Goal: Task Accomplishment & Management: Manage account settings

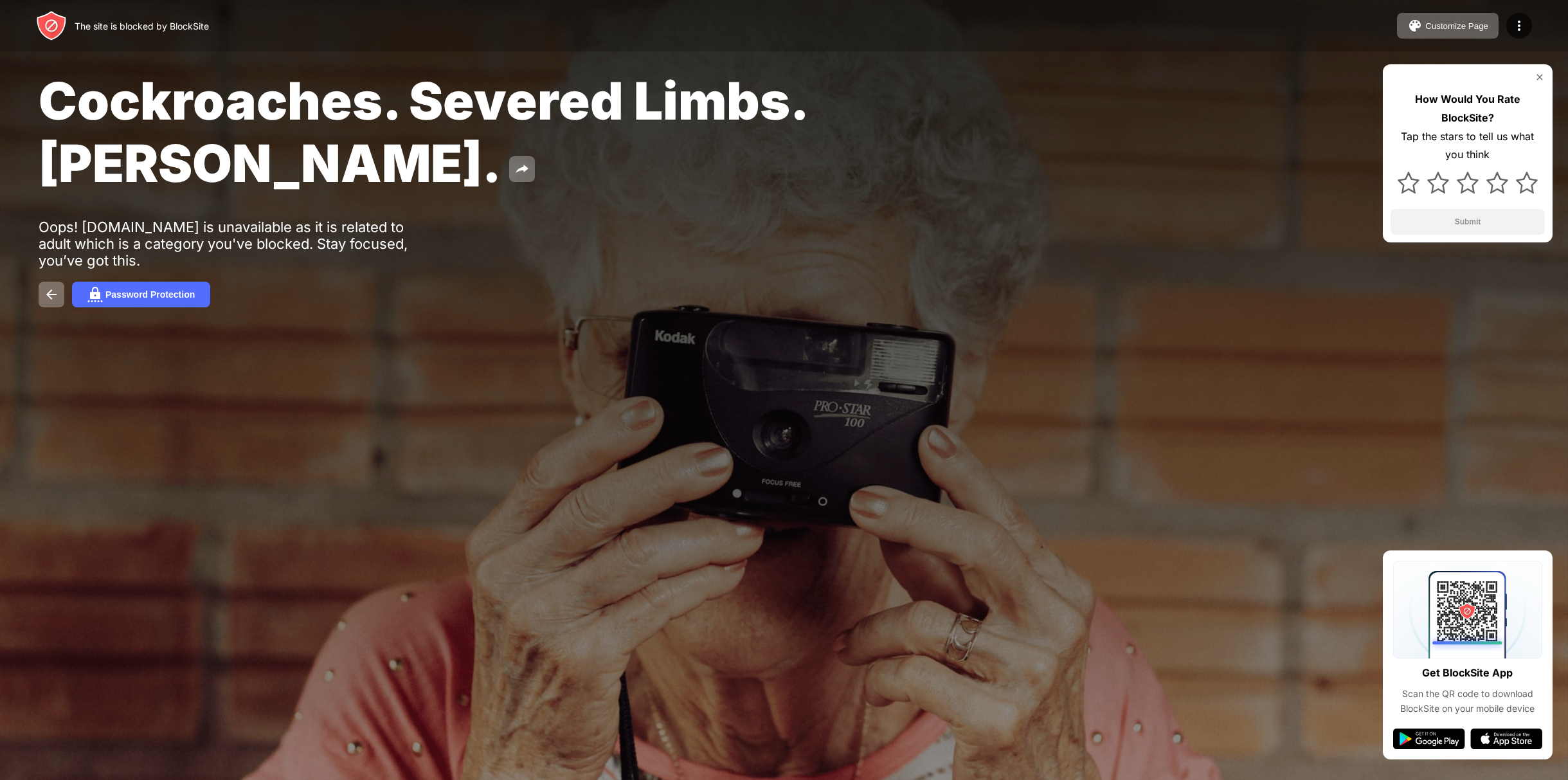
click at [0, 765] on div at bounding box center [784, 390] width 1568 height 780
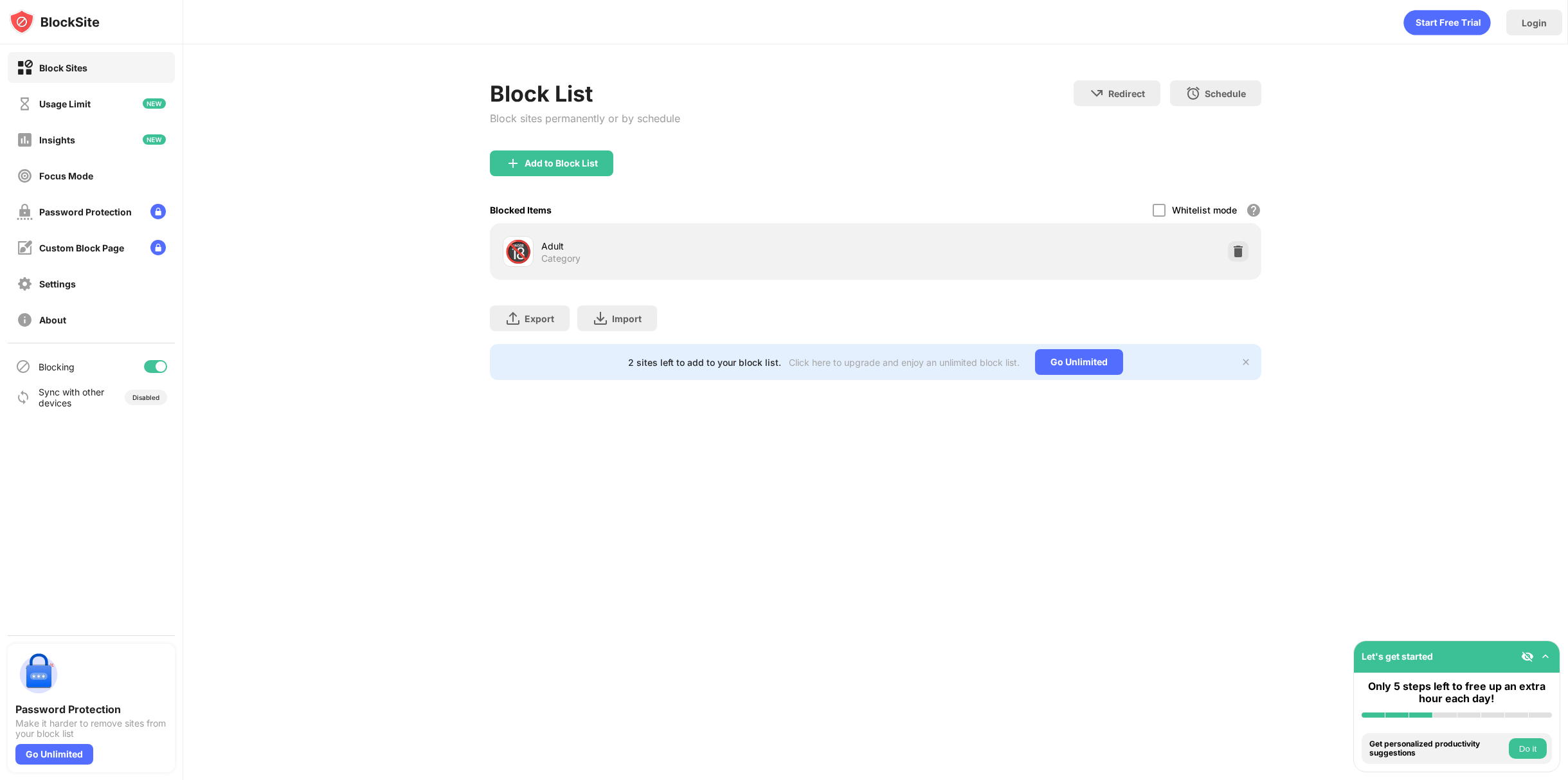
click at [150, 367] on div at bounding box center [156, 365] width 23 height 13
click at [162, 361] on div at bounding box center [156, 365] width 23 height 13
